Goal: Navigation & Orientation: Find specific page/section

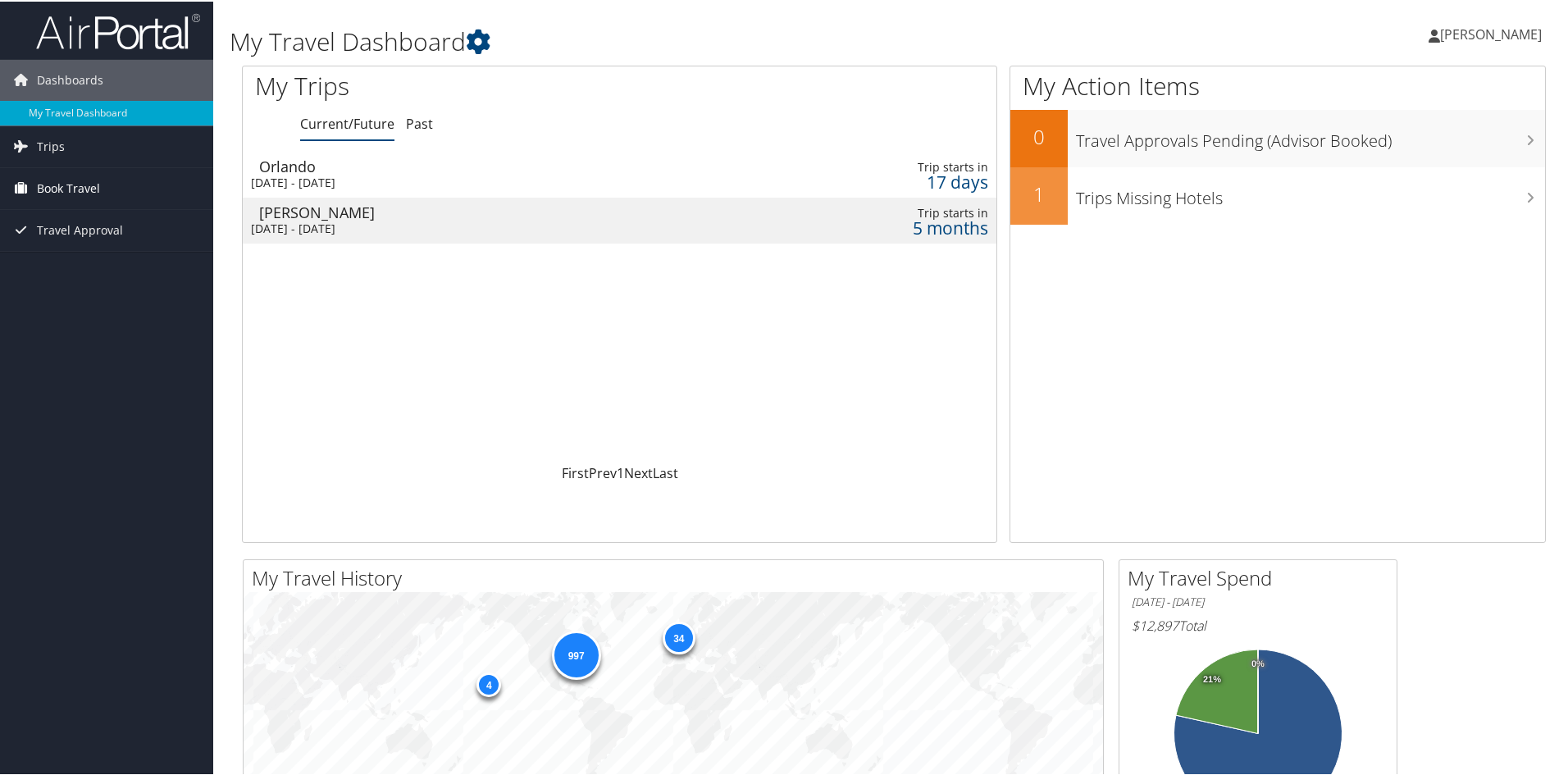
click at [53, 186] on span "Book Travel" at bounding box center [69, 186] width 63 height 41
click at [50, 244] on link "Approval Request (Beta)" at bounding box center [106, 245] width 213 height 25
click at [38, 143] on span "Trips" at bounding box center [51, 144] width 28 height 41
click at [61, 173] on link "Current/Future Trips" at bounding box center [106, 178] width 213 height 25
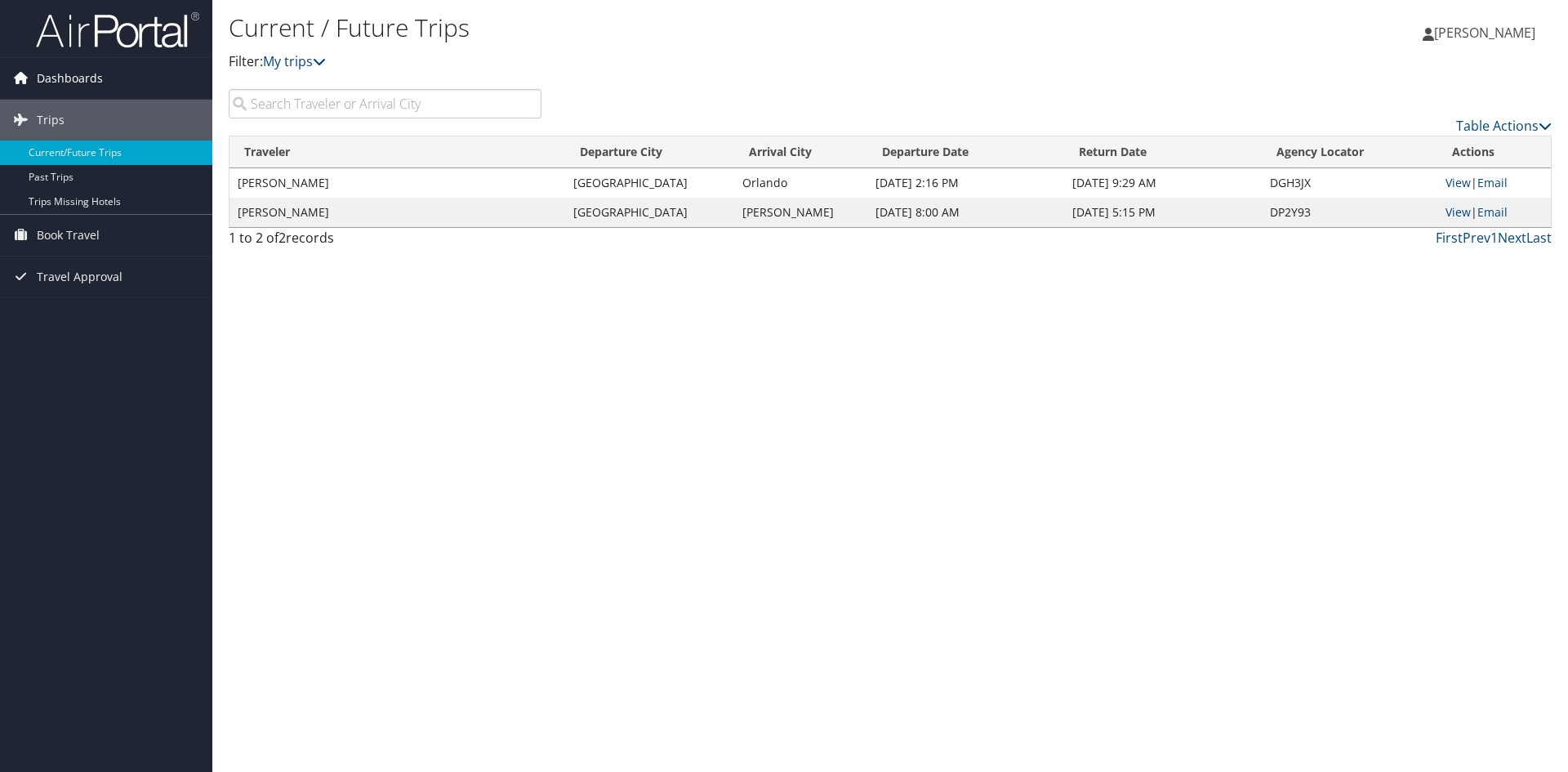
click at [58, 81] on span "Dashboards" at bounding box center [70, 78] width 66 height 40
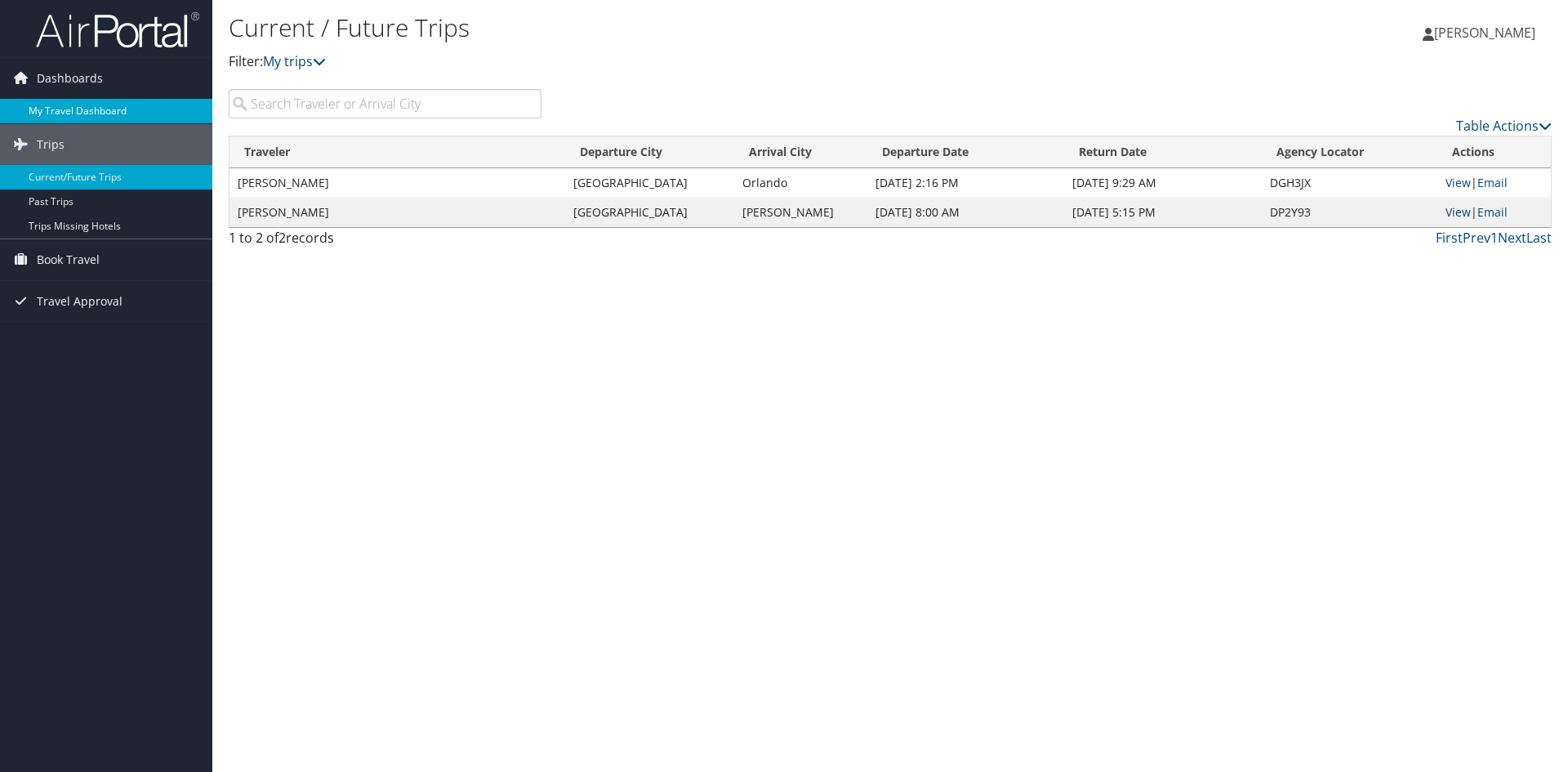
click at [47, 111] on link "My Travel Dashboard" at bounding box center [106, 111] width 212 height 25
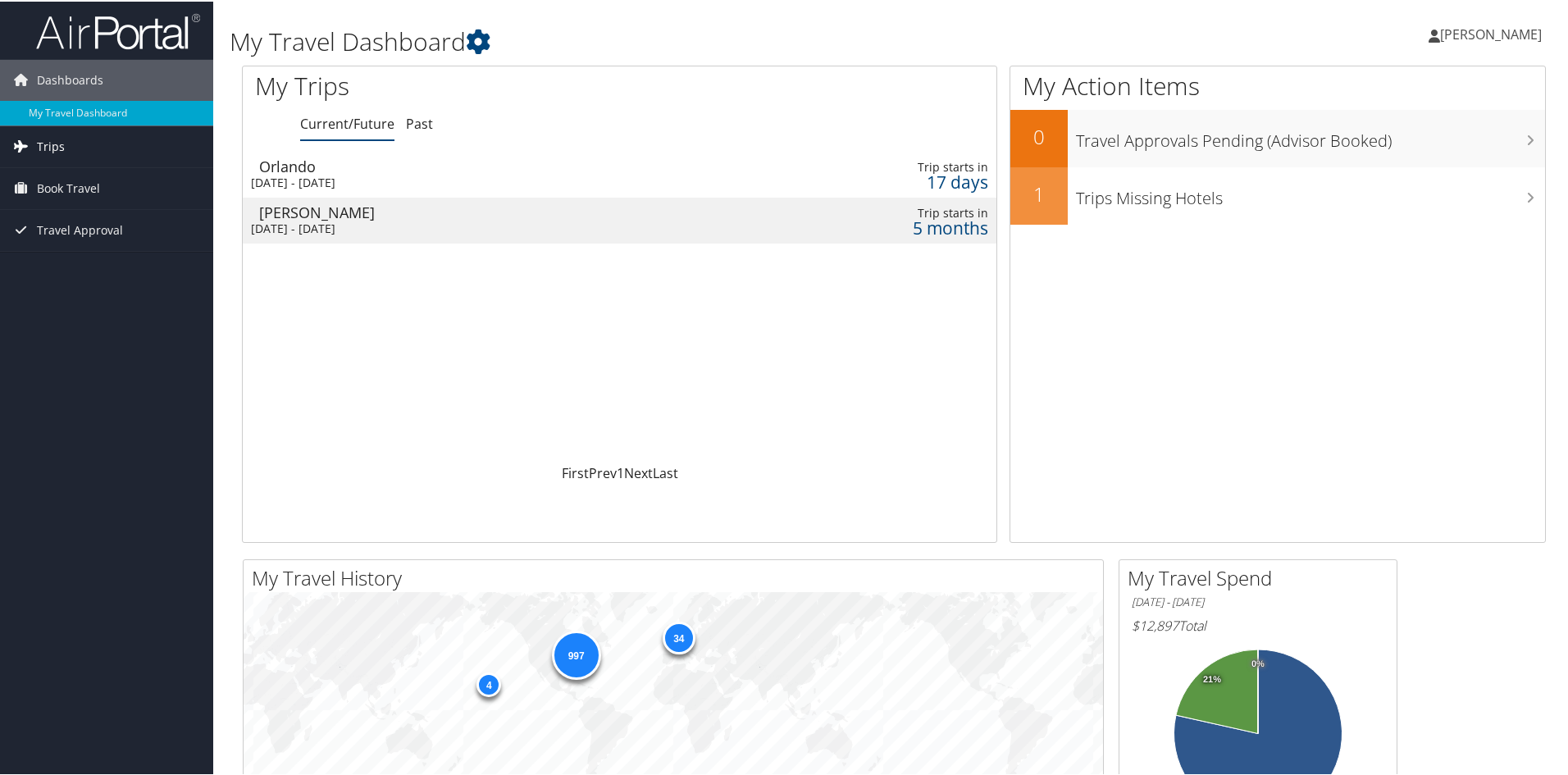
click at [27, 141] on icon at bounding box center [21, 144] width 25 height 25
